Goal: Information Seeking & Learning: Learn about a topic

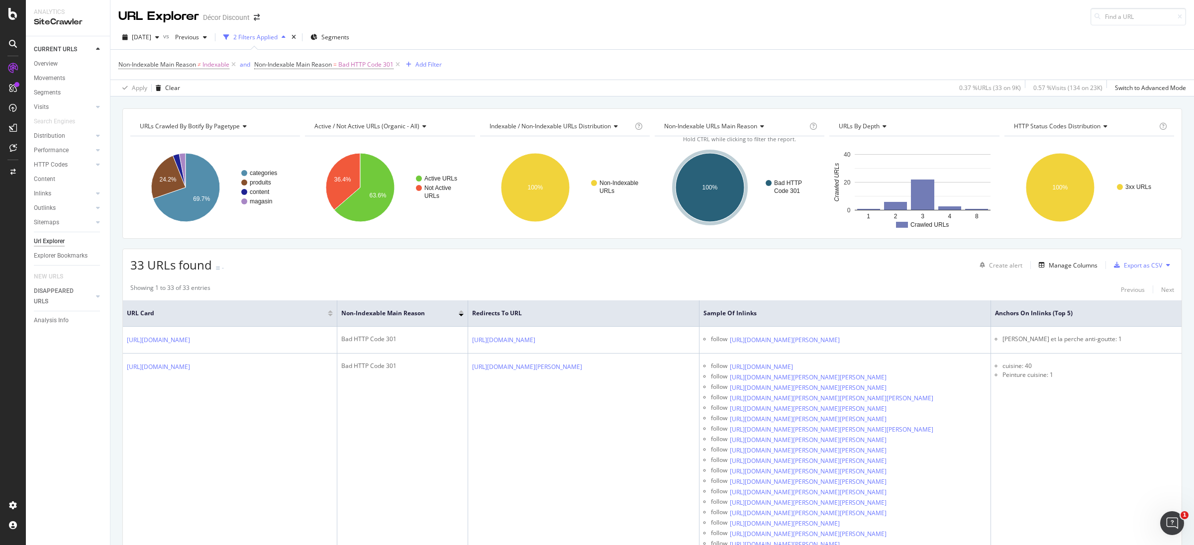
scroll to position [7165, 0]
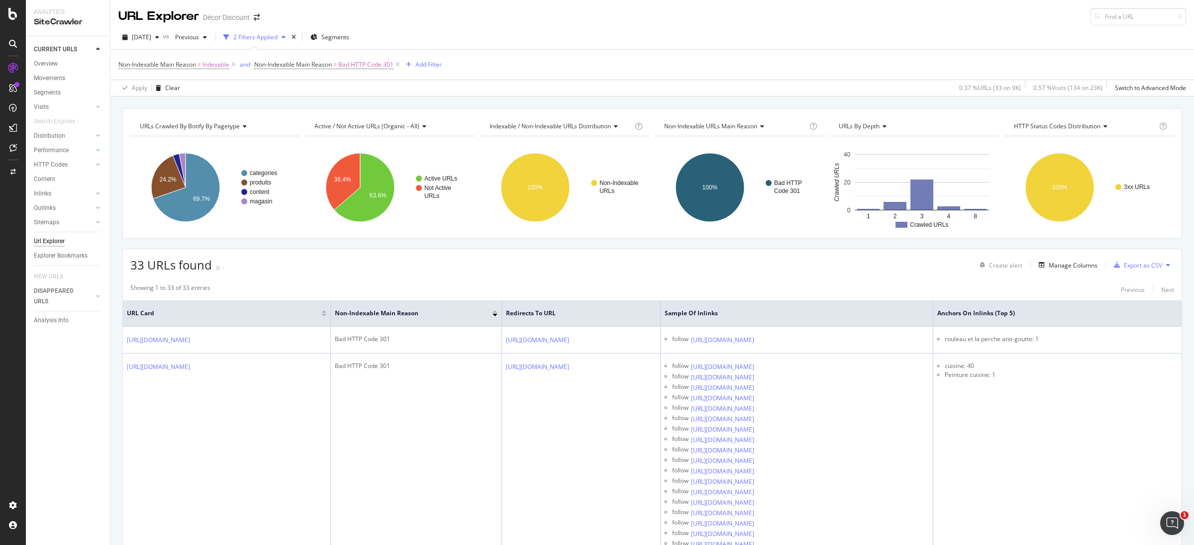
click at [662, 40] on div "[DATE] vs Previous 2 Filters Applied Segments" at bounding box center [652, 39] width 1084 height 20
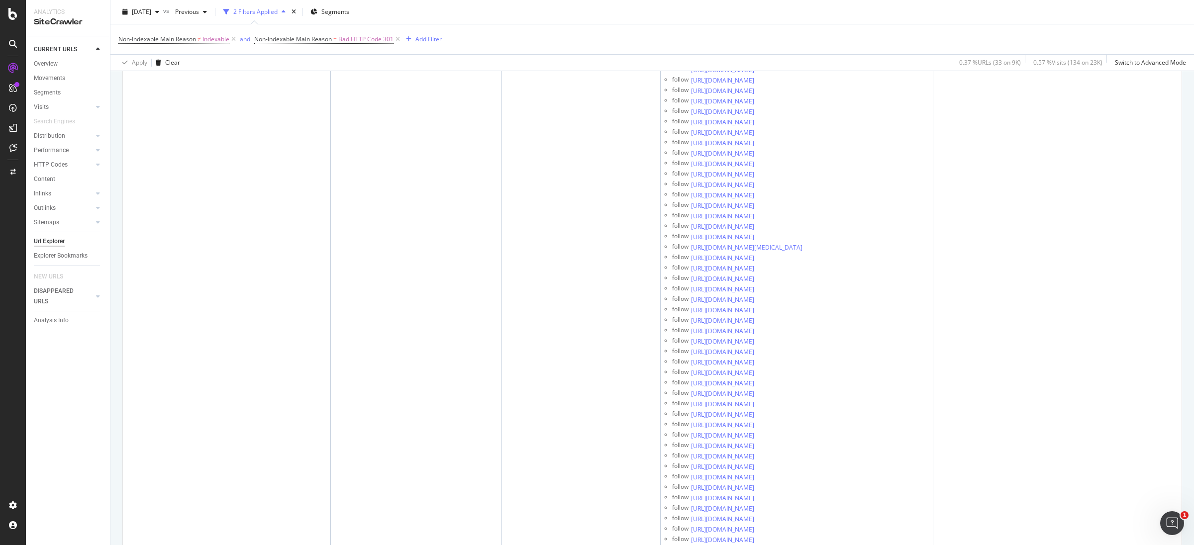
drag, startPoint x: 1052, startPoint y: 227, endPoint x: 1023, endPoint y: 230, distance: 29.5
drag, startPoint x: 1023, startPoint y: 287, endPoint x: 1047, endPoint y: 287, distance: 24.4
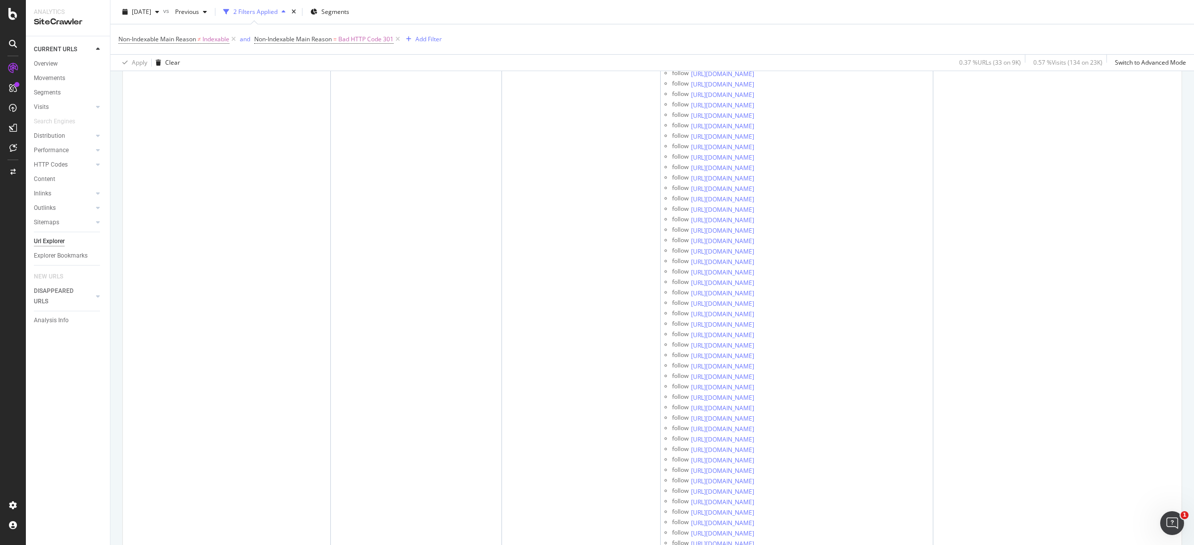
scroll to position [3230, 0]
drag, startPoint x: 759, startPoint y: 537, endPoint x: 772, endPoint y: 460, distance: 78.8
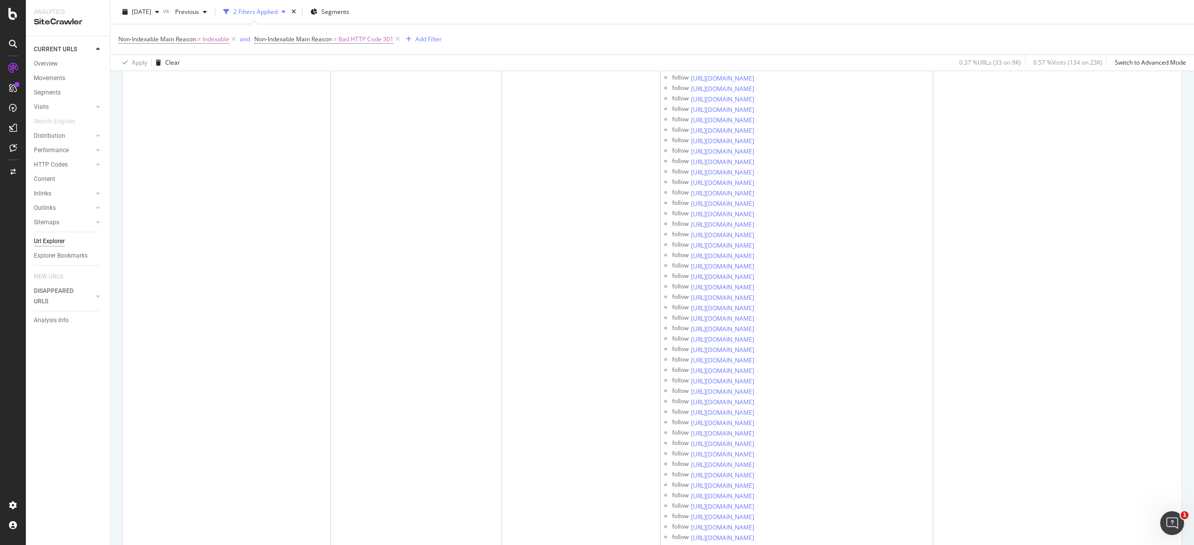
drag, startPoint x: 973, startPoint y: 433, endPoint x: 972, endPoint y: 458, distance: 25.4
drag, startPoint x: 974, startPoint y: 315, endPoint x: 972, endPoint y: 336, distance: 21.0
drag, startPoint x: 1046, startPoint y: 284, endPoint x: 1100, endPoint y: 277, distance: 54.3
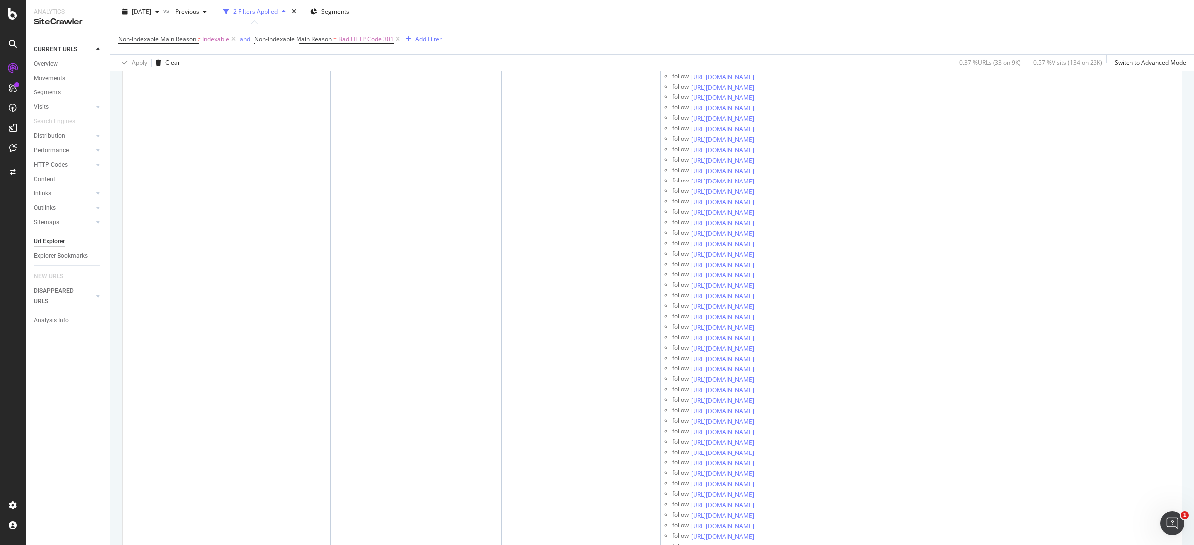
copy li "nture beige glaise]:"
drag, startPoint x: 1011, startPoint y: 360, endPoint x: 1069, endPoint y: 360, distance: 58.7
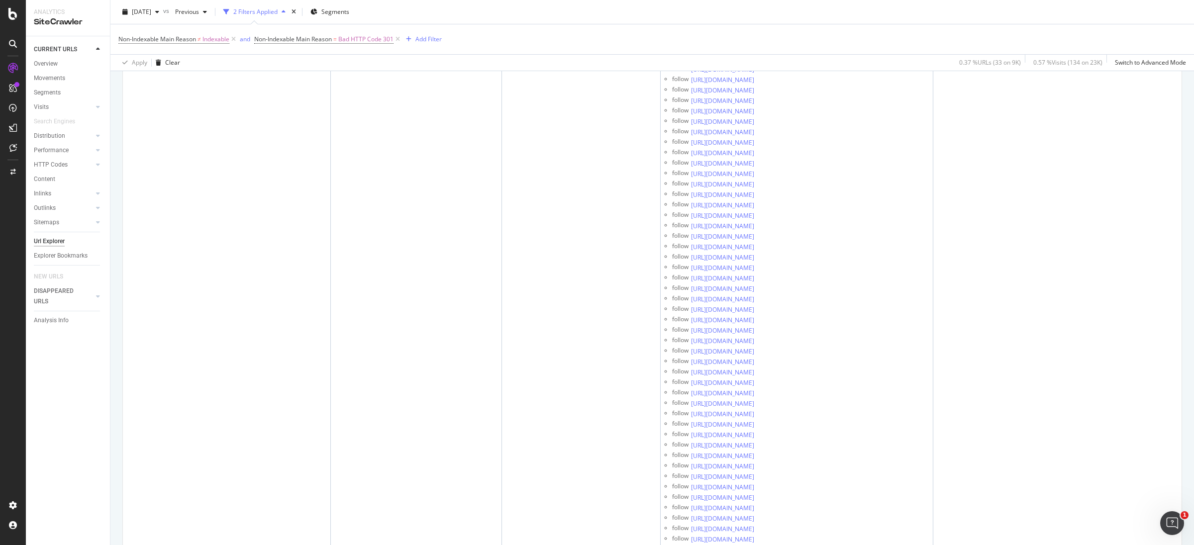
scroll to position [4386, 0]
drag, startPoint x: 1044, startPoint y: 284, endPoint x: 1085, endPoint y: 284, distance: 41.3
drag, startPoint x: 970, startPoint y: 344, endPoint x: 974, endPoint y: 351, distance: 7.8
drag, startPoint x: 1028, startPoint y: 336, endPoint x: 1075, endPoint y: 337, distance: 47.3
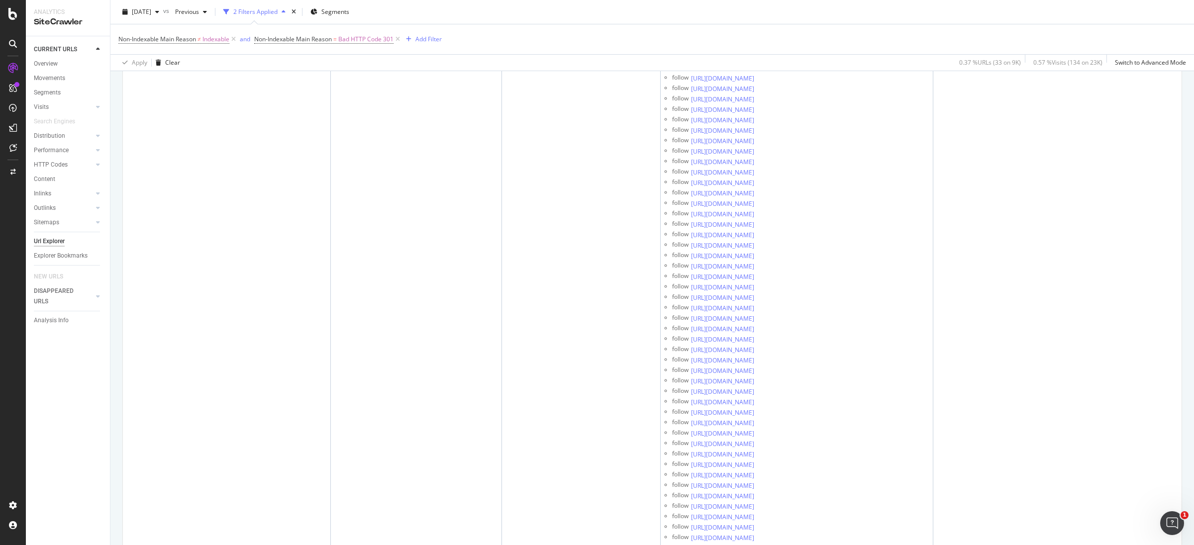
drag, startPoint x: 973, startPoint y: 369, endPoint x: 972, endPoint y: 375, distance: 5.7
drag, startPoint x: 1046, startPoint y: 318, endPoint x: 1090, endPoint y: 314, distance: 43.5
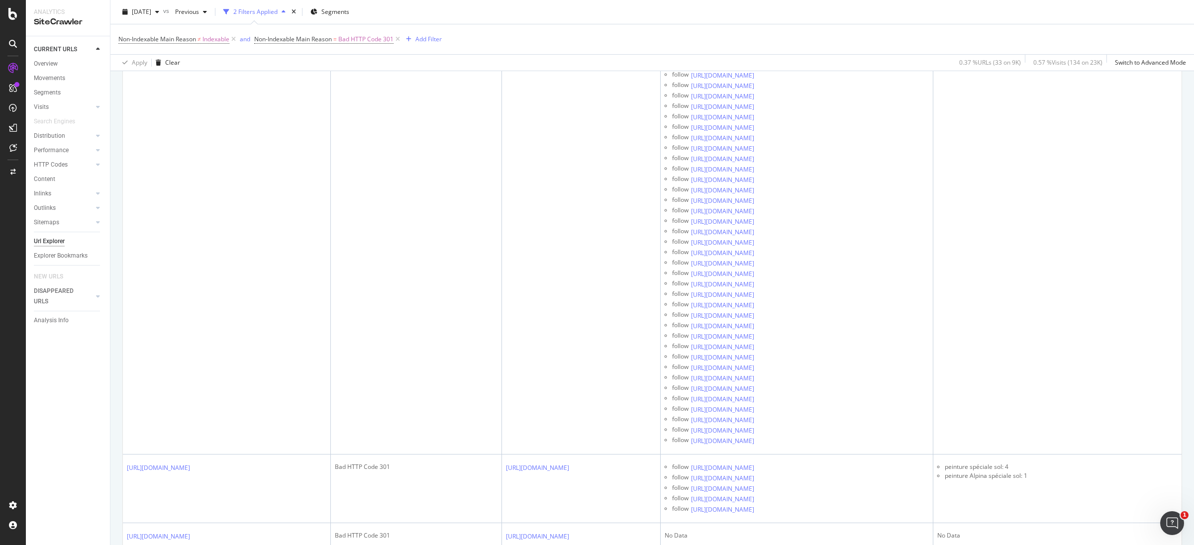
drag, startPoint x: 973, startPoint y: 329, endPoint x: 967, endPoint y: 360, distance: 31.9
drag, startPoint x: 1026, startPoint y: 400, endPoint x: 1066, endPoint y: 422, distance: 45.7
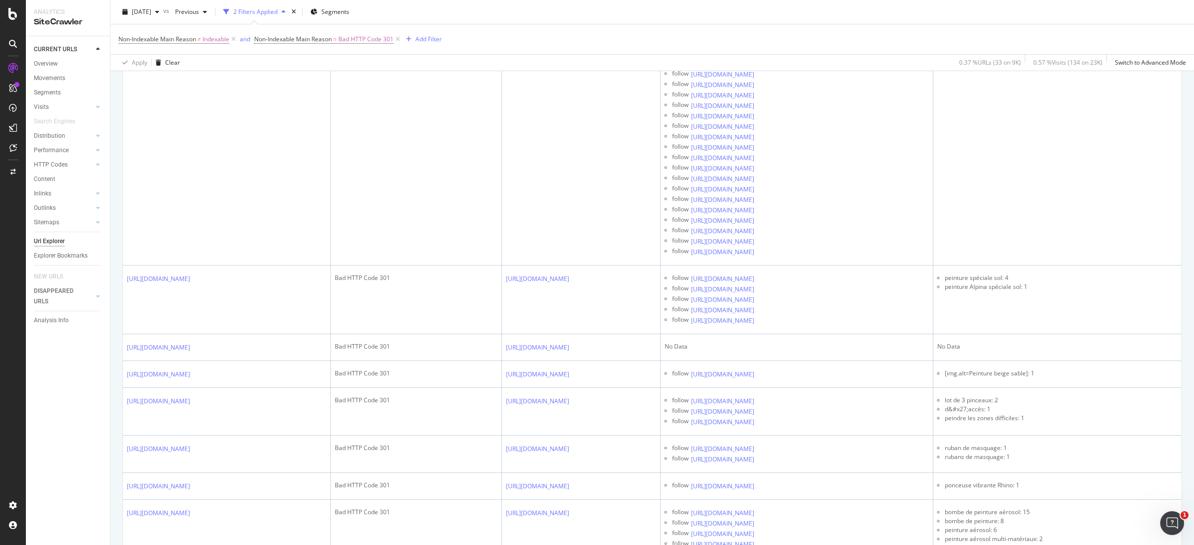
scroll to position [9409, 0]
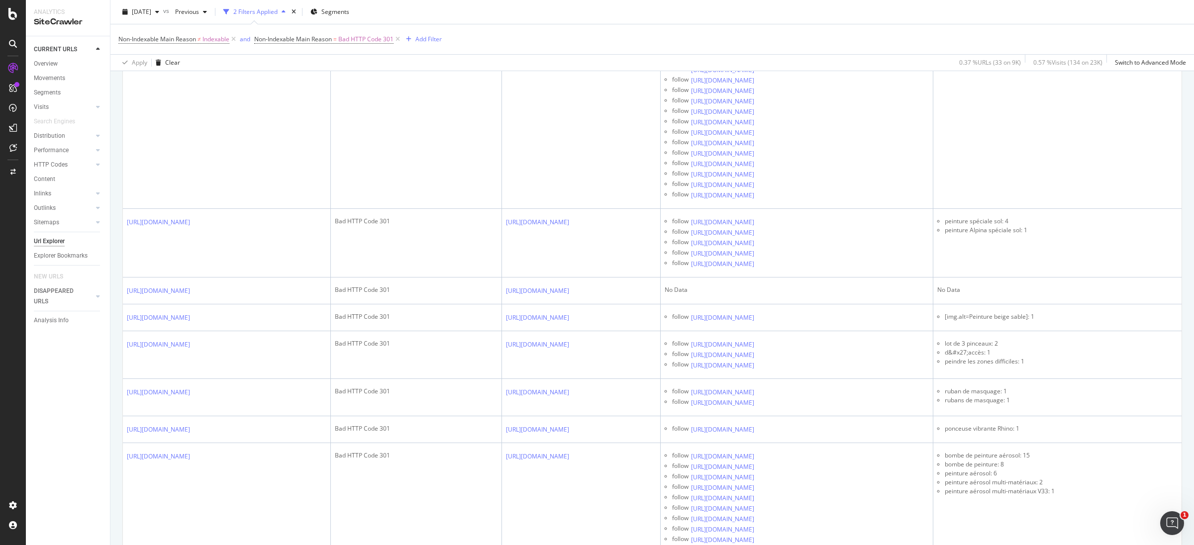
drag, startPoint x: 757, startPoint y: 327, endPoint x: 775, endPoint y: 326, distance: 18.0
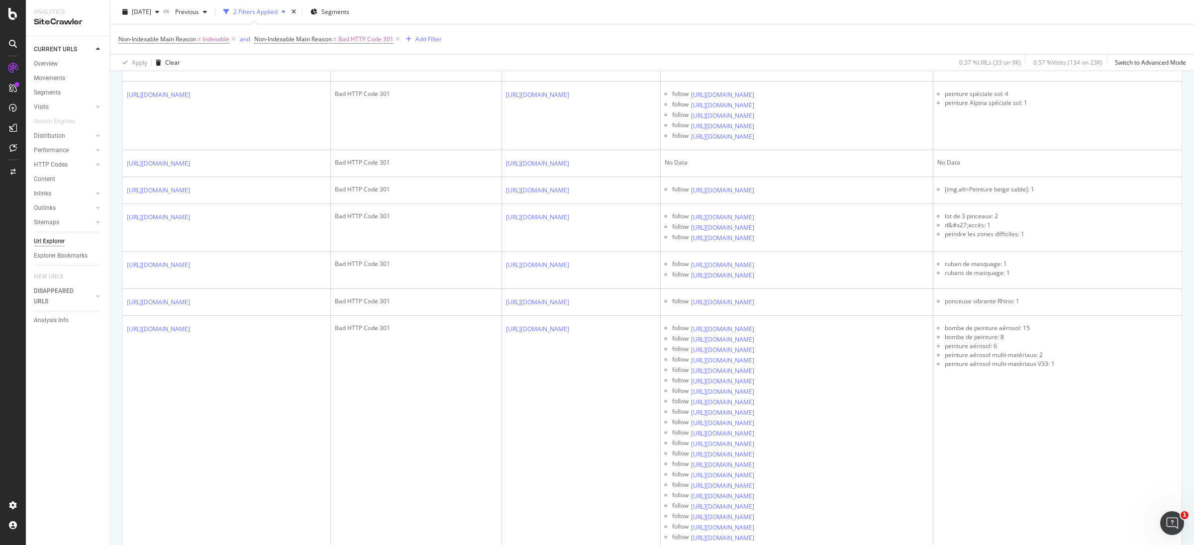
scroll to position [9548, 0]
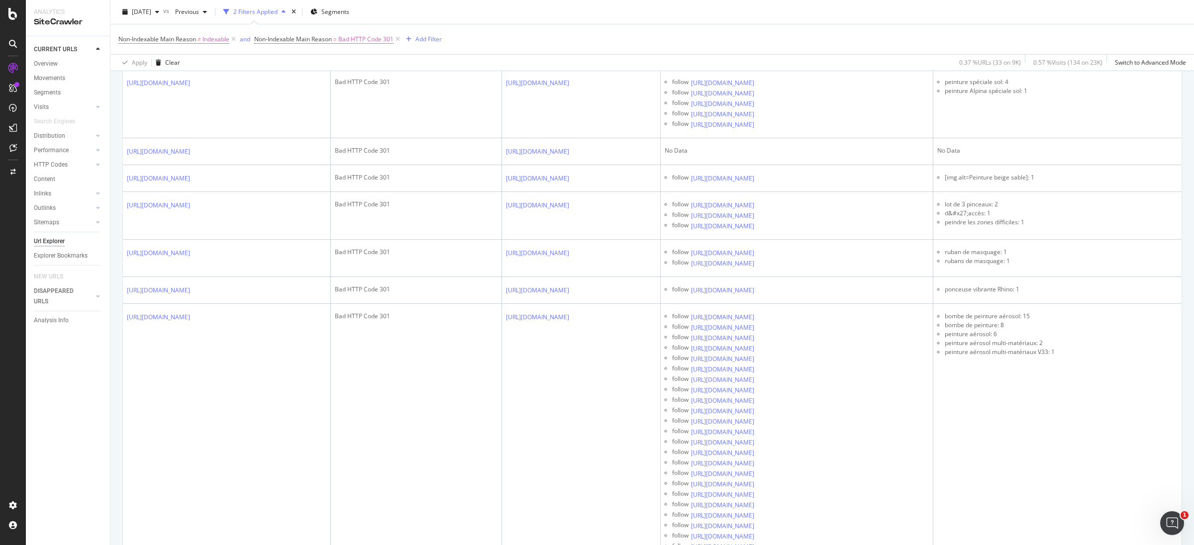
drag, startPoint x: 763, startPoint y: 537, endPoint x: 763, endPoint y: 399, distance: 138.8
drag, startPoint x: 759, startPoint y: 398, endPoint x: 777, endPoint y: 399, distance: 18.0
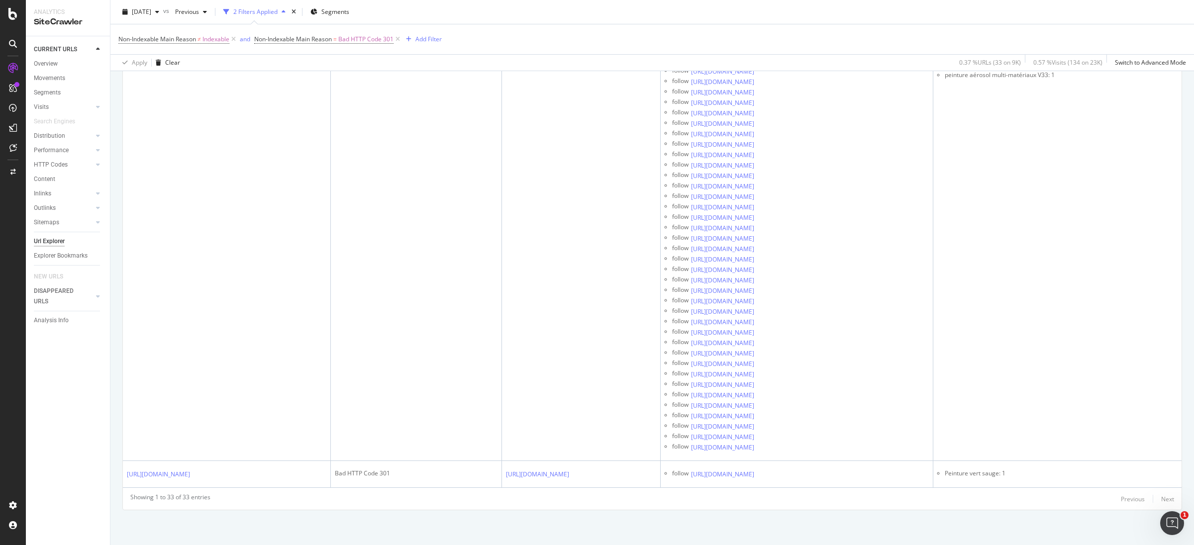
scroll to position [9772, 0]
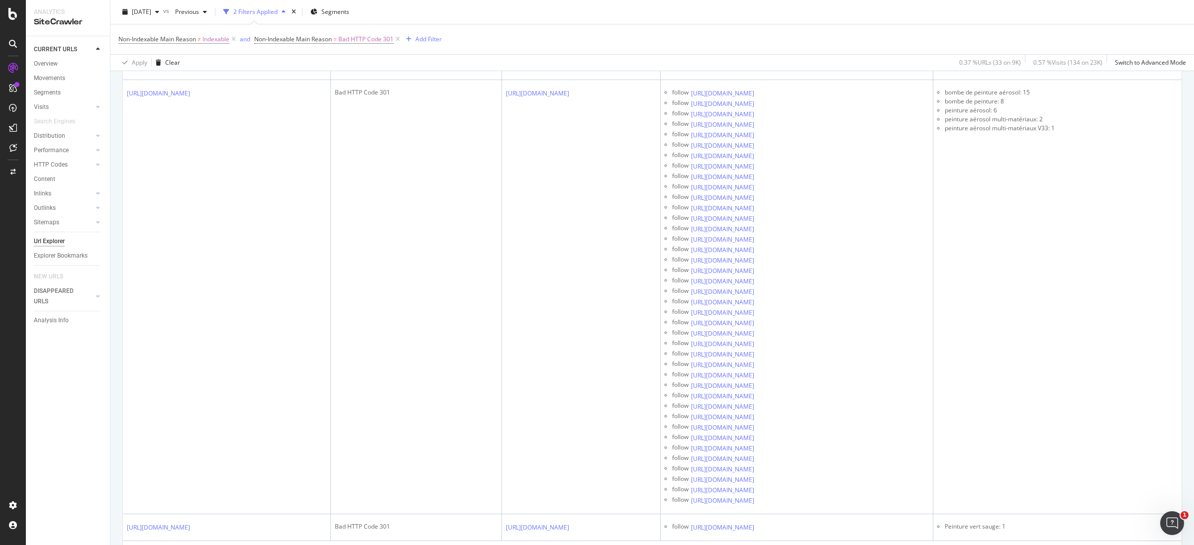
drag, startPoint x: 760, startPoint y: 442, endPoint x: 773, endPoint y: 444, distance: 13.5
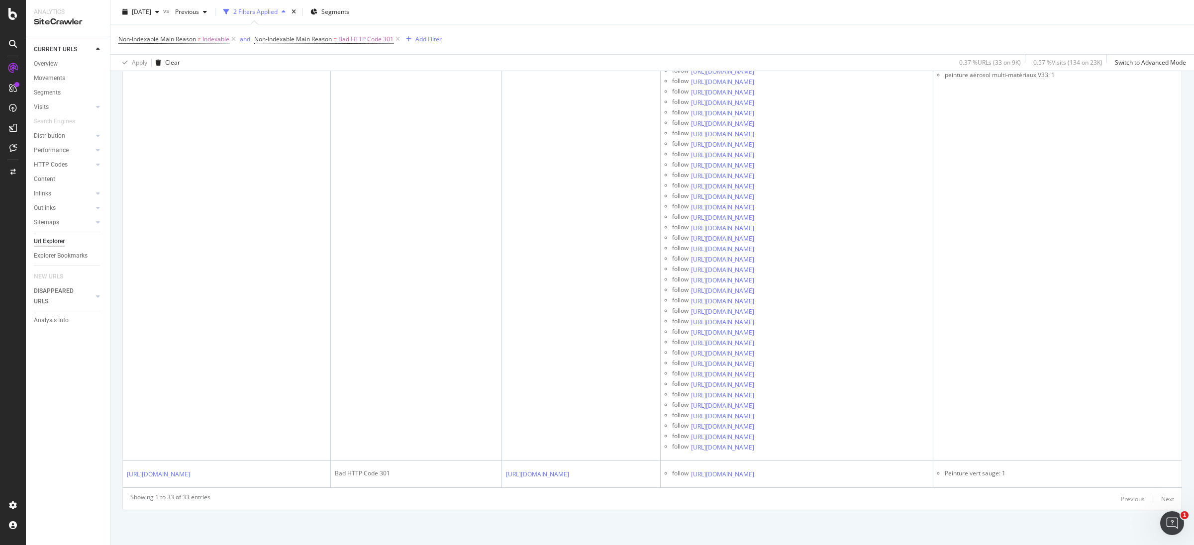
scroll to position [10146, 0]
